Goal: Communication & Community: Answer question/provide support

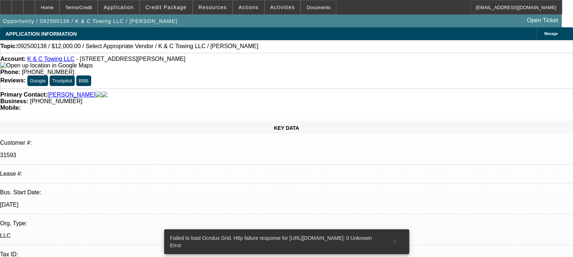
select select "0"
select select "2"
select select "0.1"
select select "1"
select select "2"
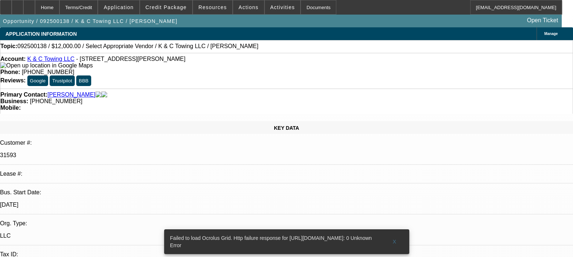
select select "4"
radio input "true"
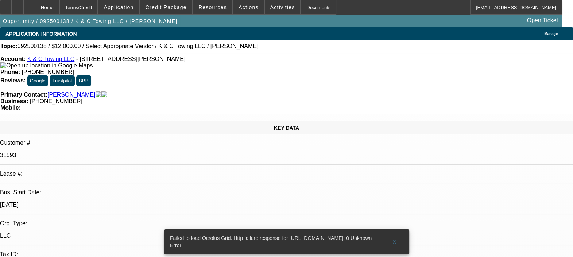
drag, startPoint x: 427, startPoint y: 125, endPoint x: 480, endPoint y: 119, distance: 53.9
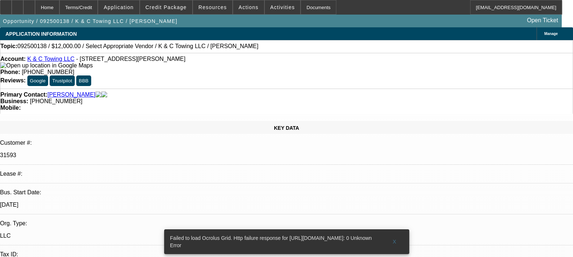
type textarea "CUSTOMER WAS APPROVED FOR PAYMENT MOD TWICE, ONCE IN 2025 AND ONCE IN 2024. ALS…"
radio input "true"
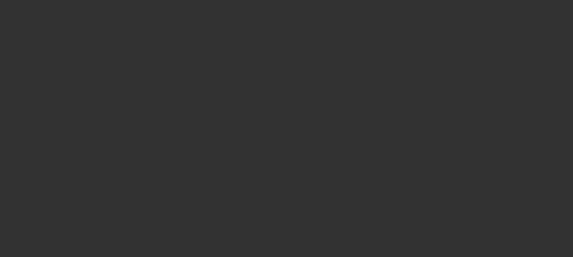
scroll to position [0, 0]
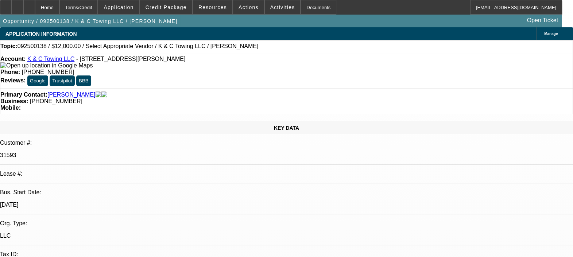
select select "0"
select select "2"
select select "0.1"
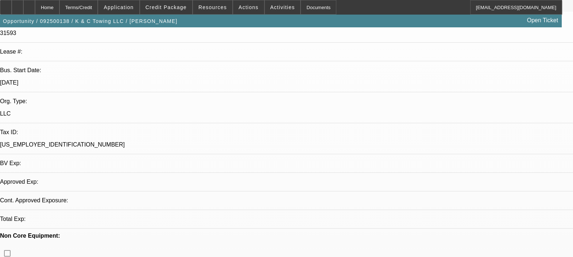
select select "1"
select select "2"
select select "4"
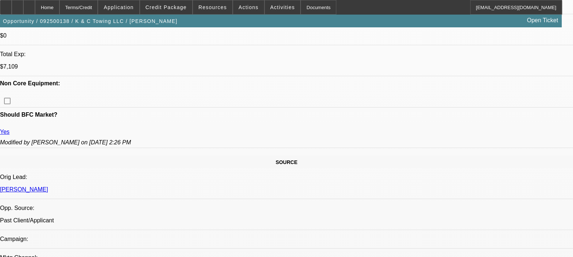
scroll to position [411, 0]
